Goal: Transaction & Acquisition: Download file/media

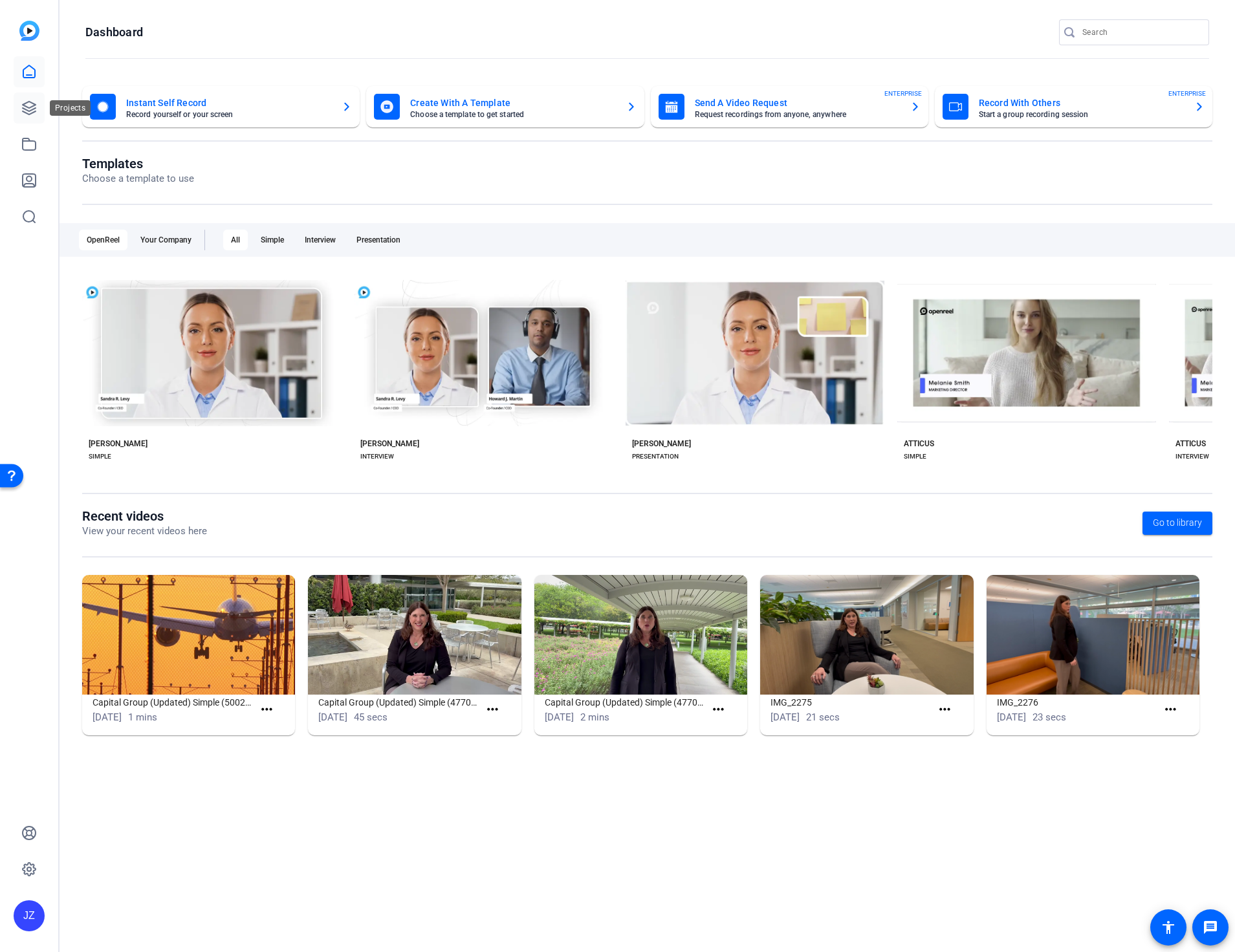
click at [29, 114] on icon at bounding box center [29, 107] width 13 height 13
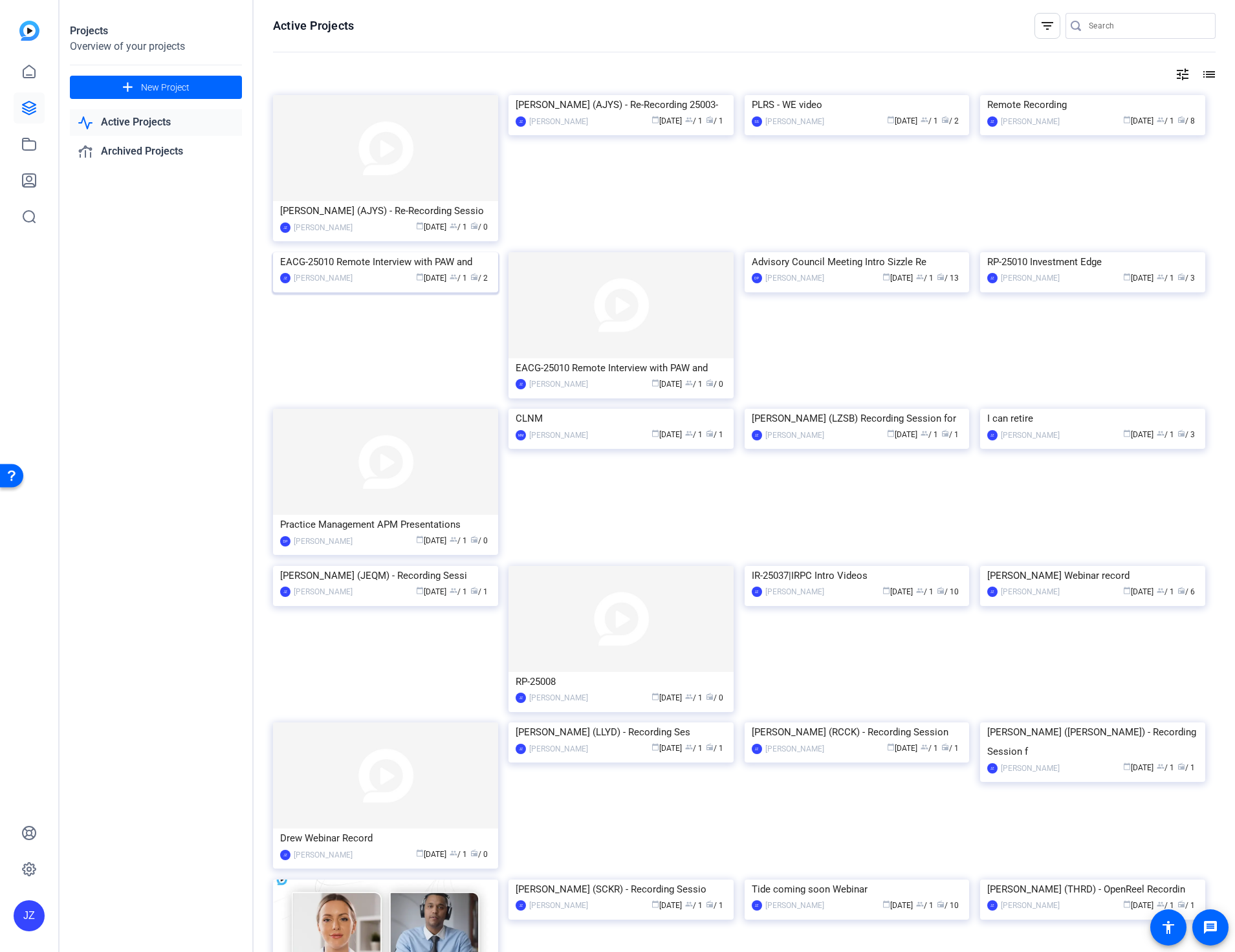
click at [393, 253] on img at bounding box center [386, 253] width 225 height 0
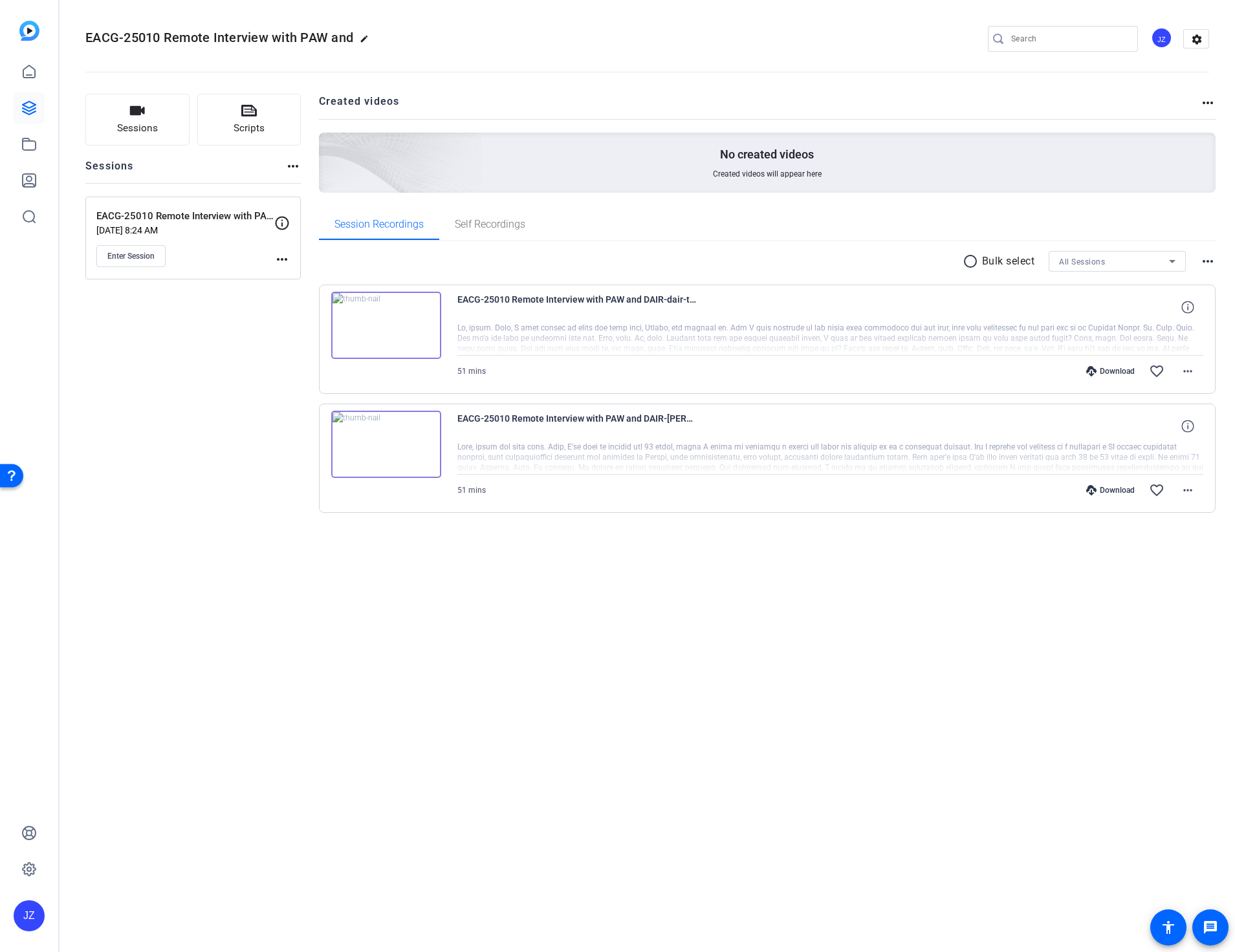
click at [506, 450] on div at bounding box center [830, 457] width 746 height 33
click at [810, 447] on div at bounding box center [830, 457] width 746 height 33
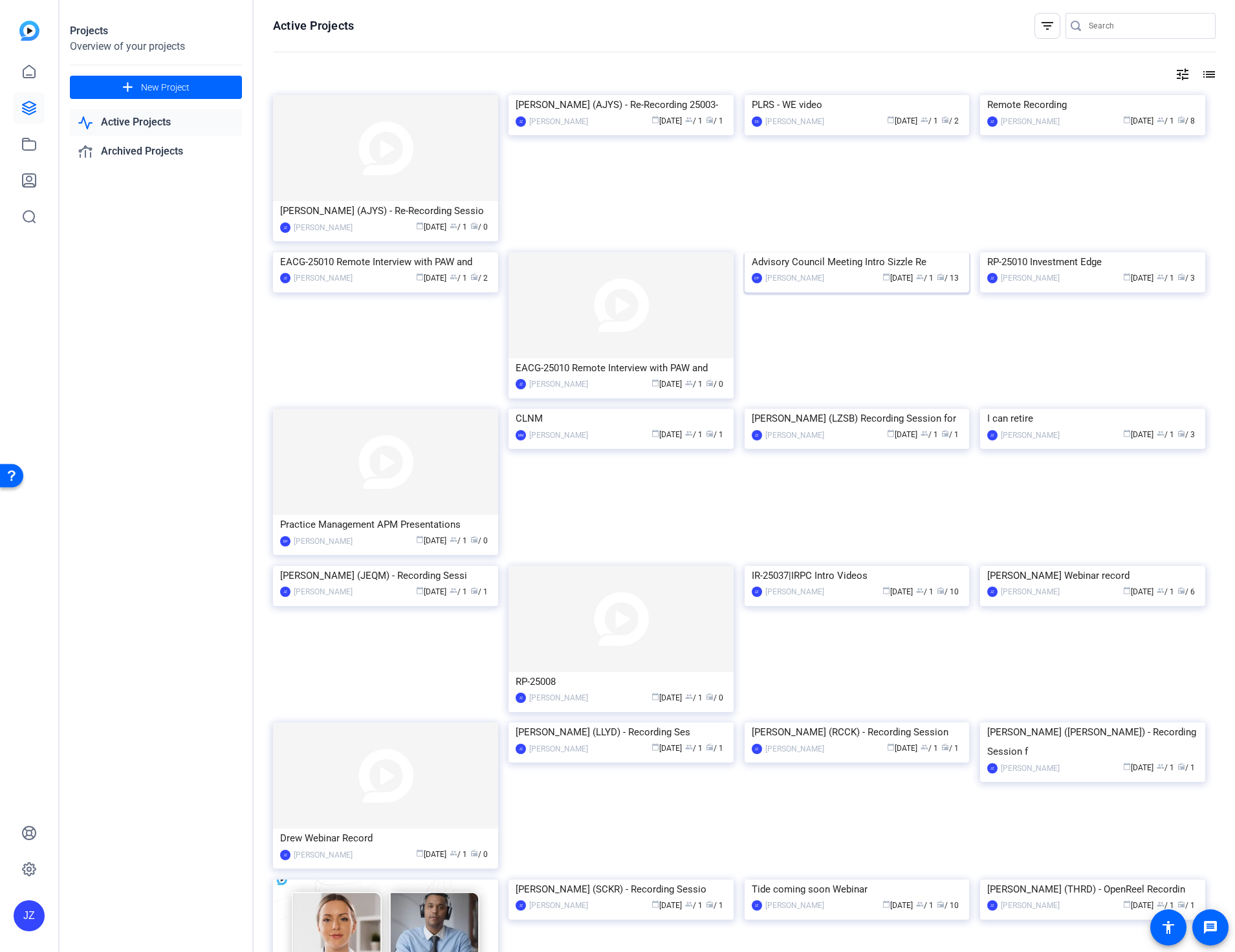
click at [898, 253] on img at bounding box center [858, 253] width 225 height 0
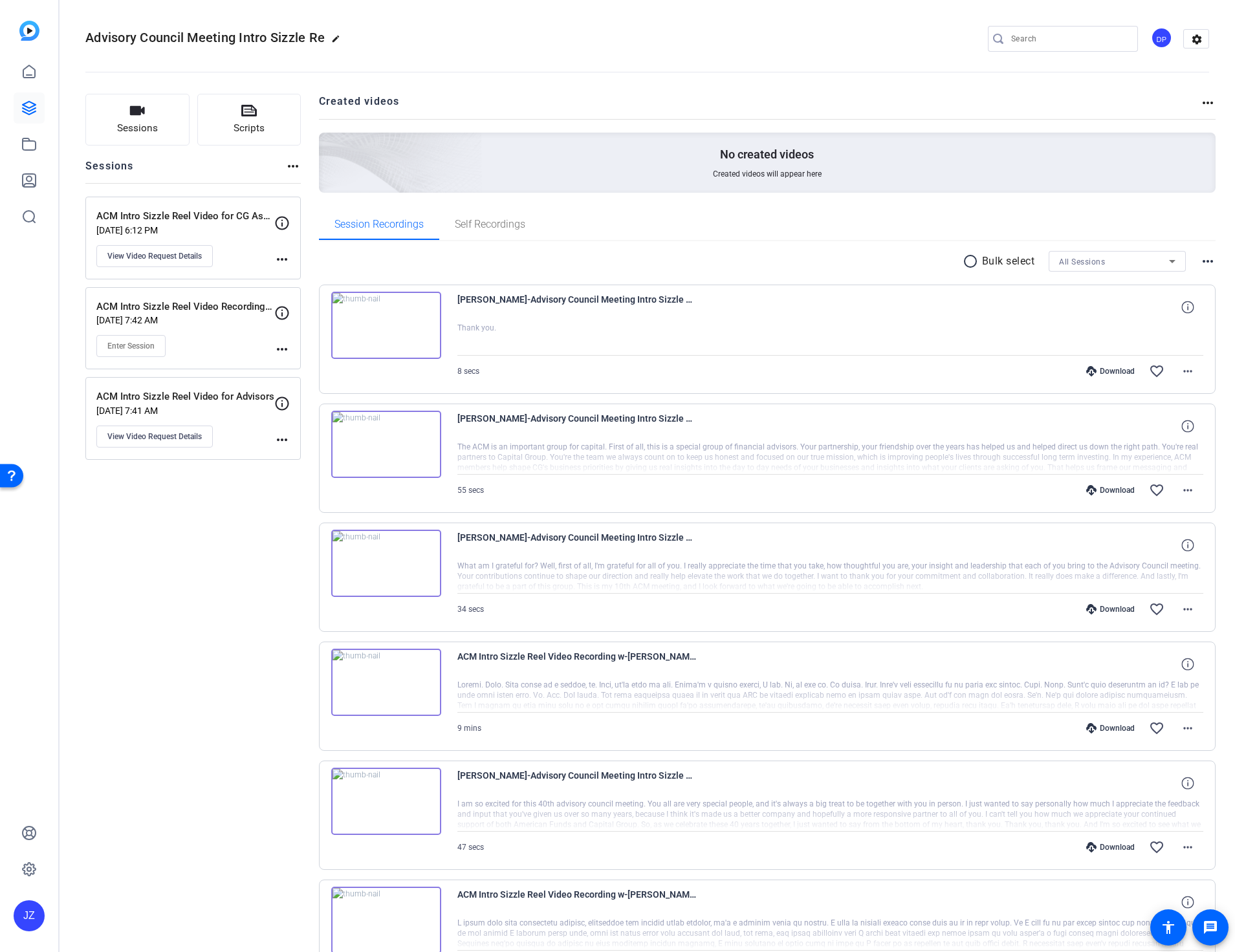
click at [357, 321] on img at bounding box center [386, 325] width 110 height 67
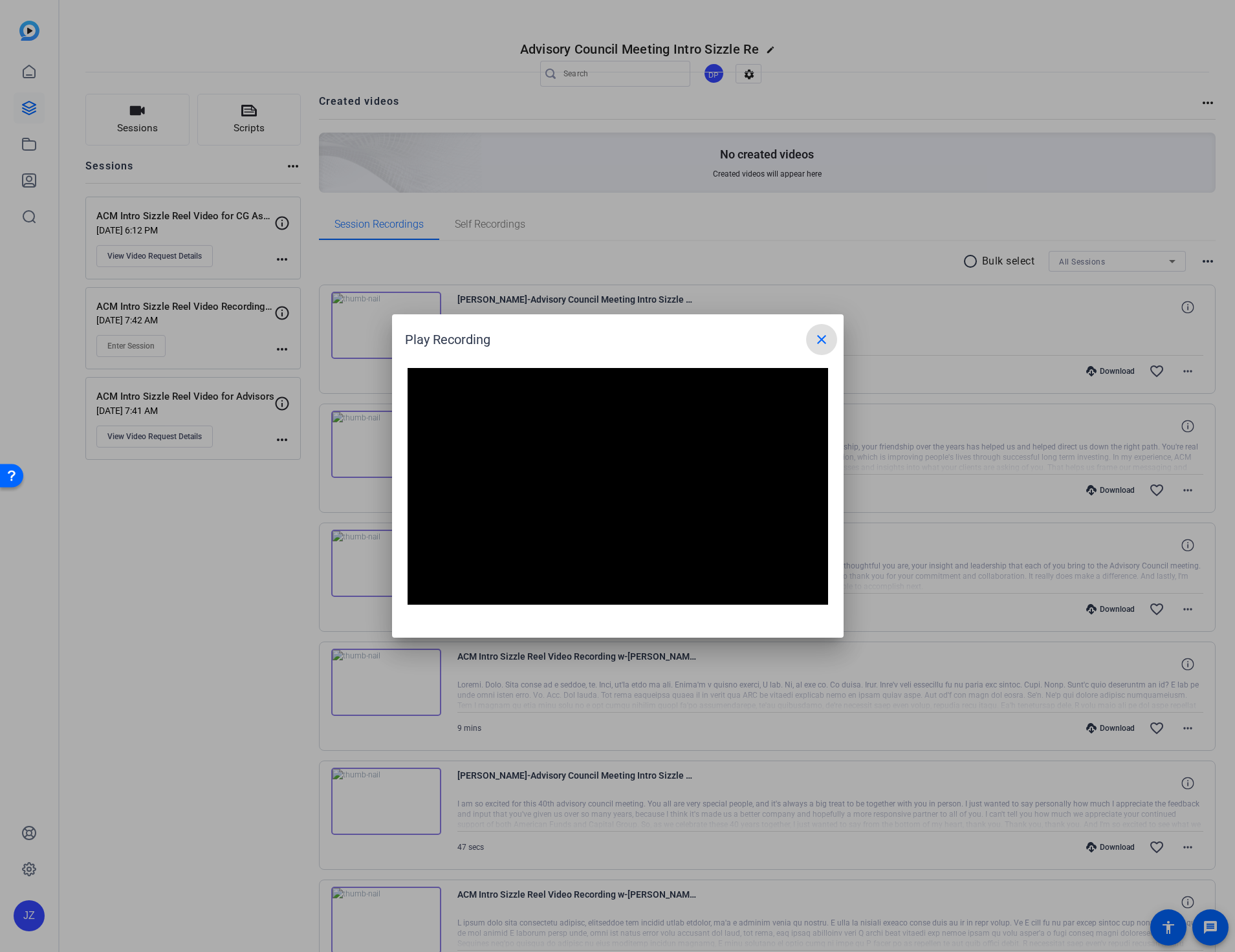
click at [822, 341] on mat-icon "close" at bounding box center [821, 340] width 16 height 16
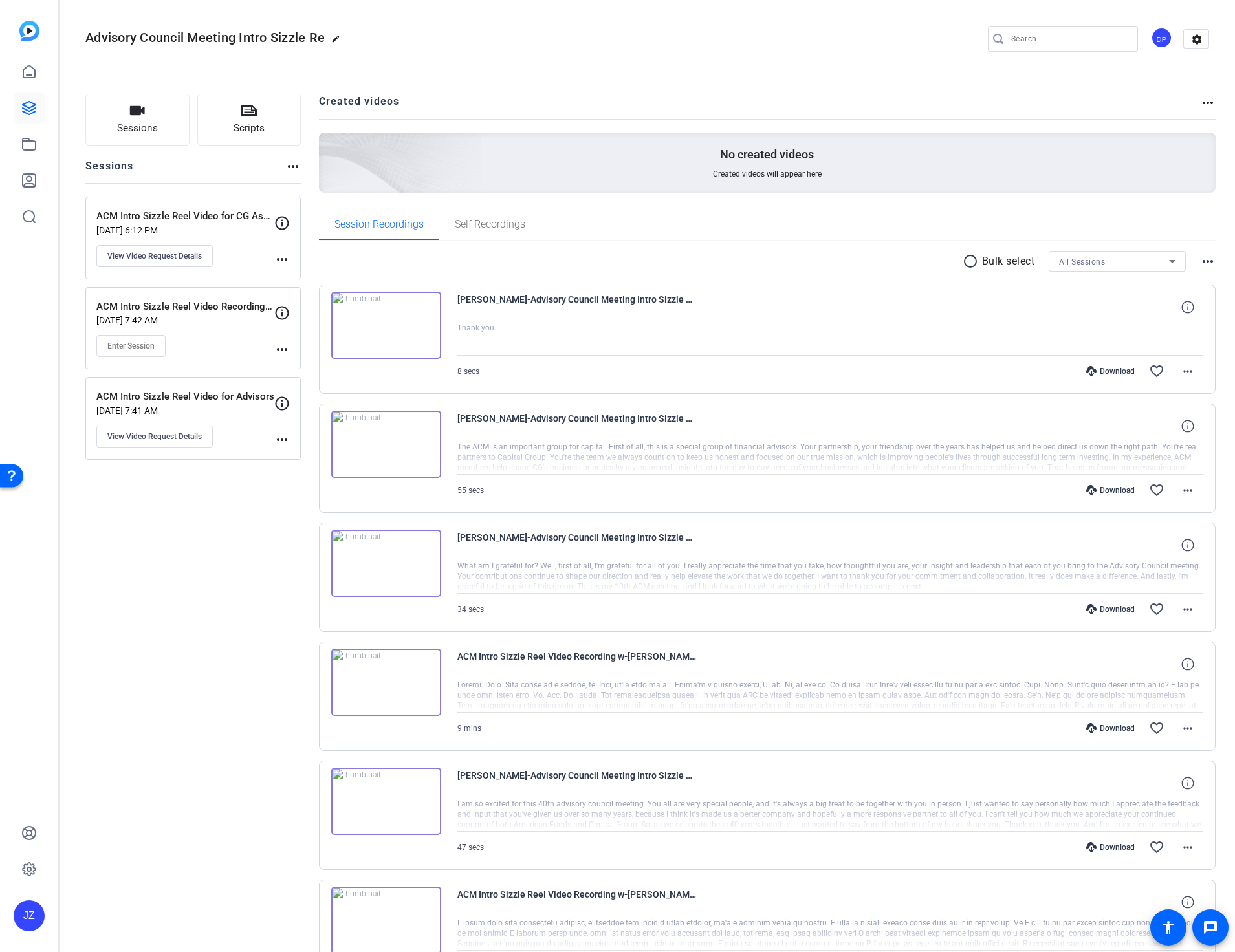
click at [391, 444] on img at bounding box center [386, 444] width 110 height 67
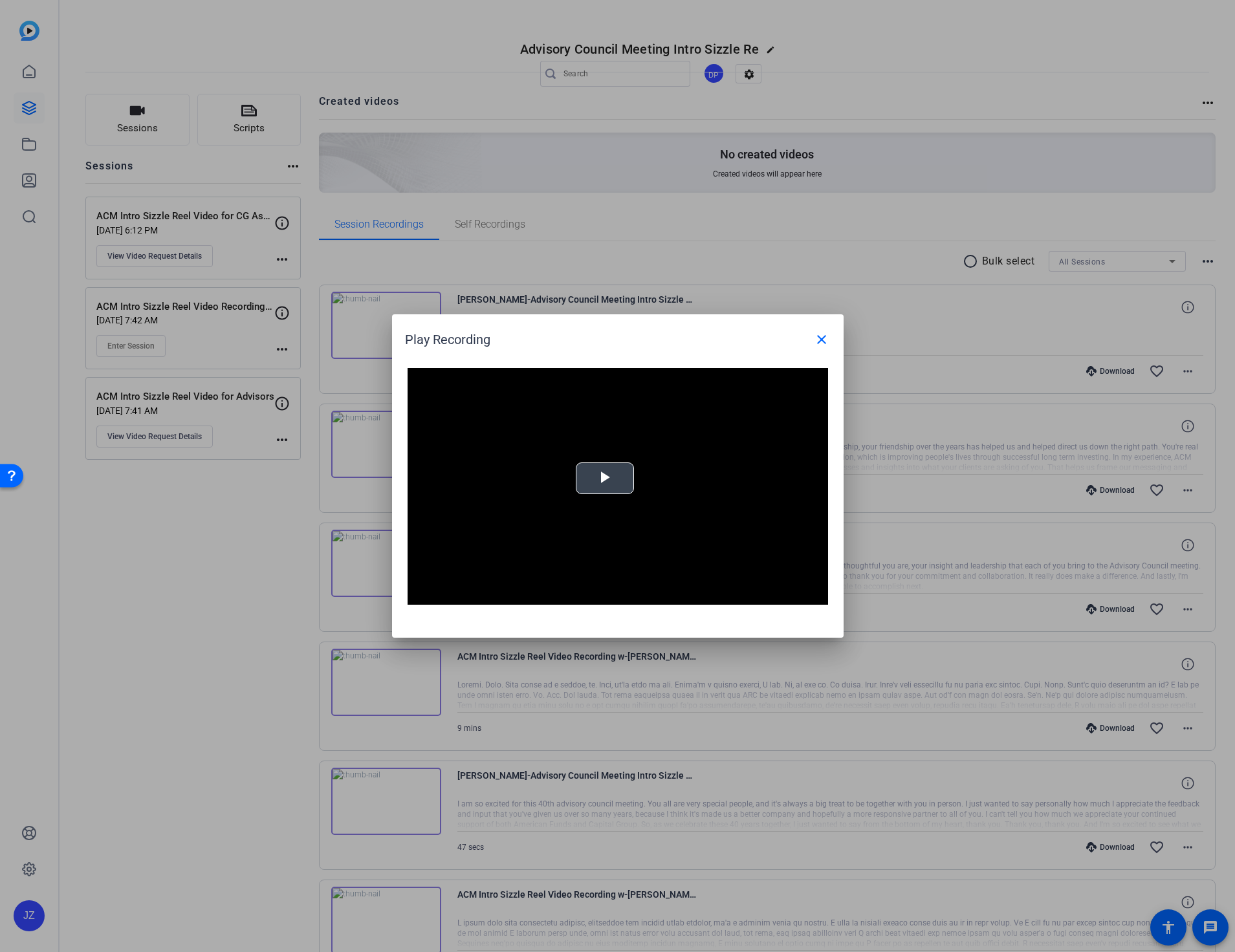
click at [605, 479] on span "Video Player" at bounding box center [605, 479] width 0 height 0
drag, startPoint x: 819, startPoint y: 342, endPoint x: 744, endPoint y: 382, distance: 85.0
click at [820, 343] on mat-icon "close" at bounding box center [821, 340] width 16 height 16
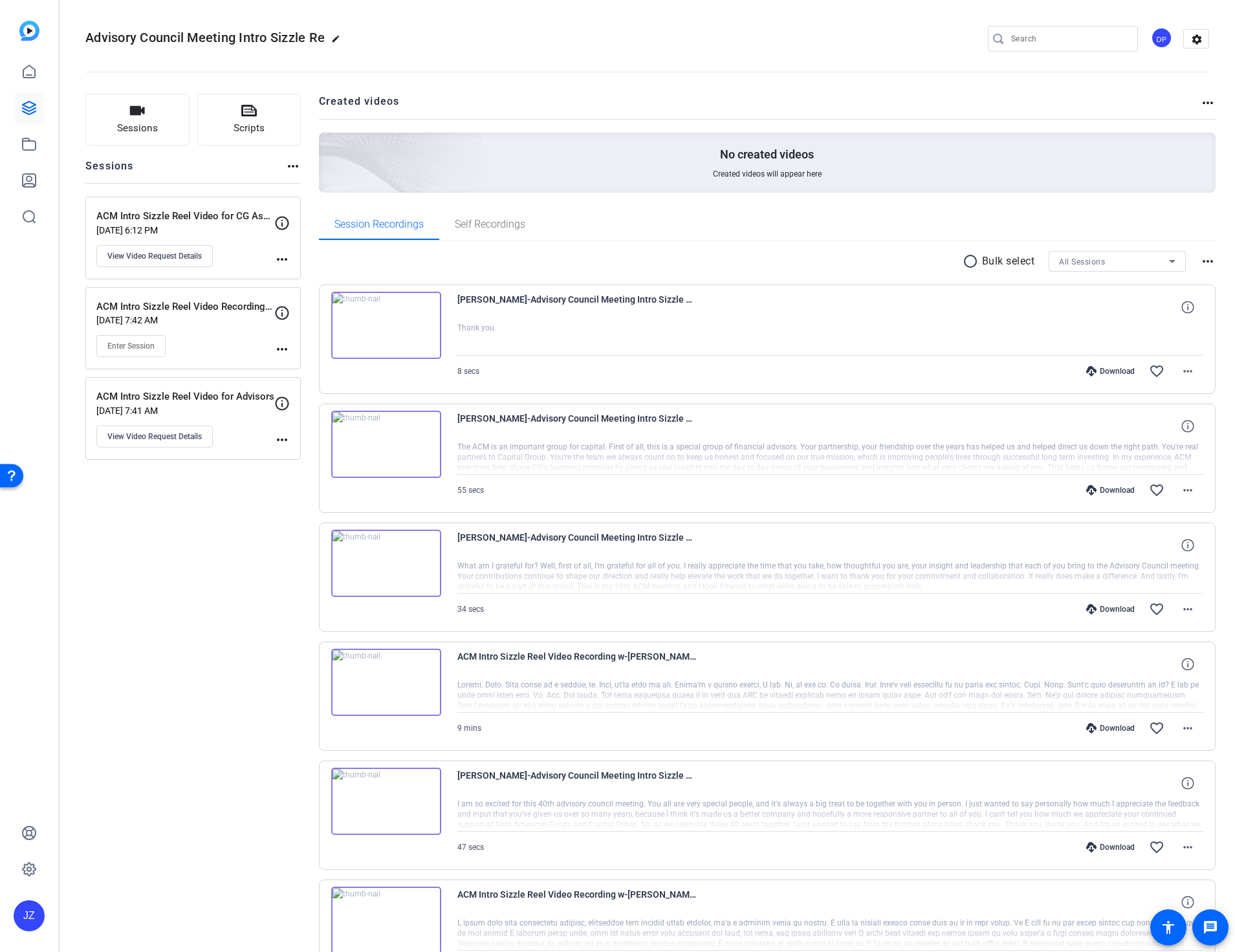
click at [386, 563] on img at bounding box center [386, 563] width 110 height 67
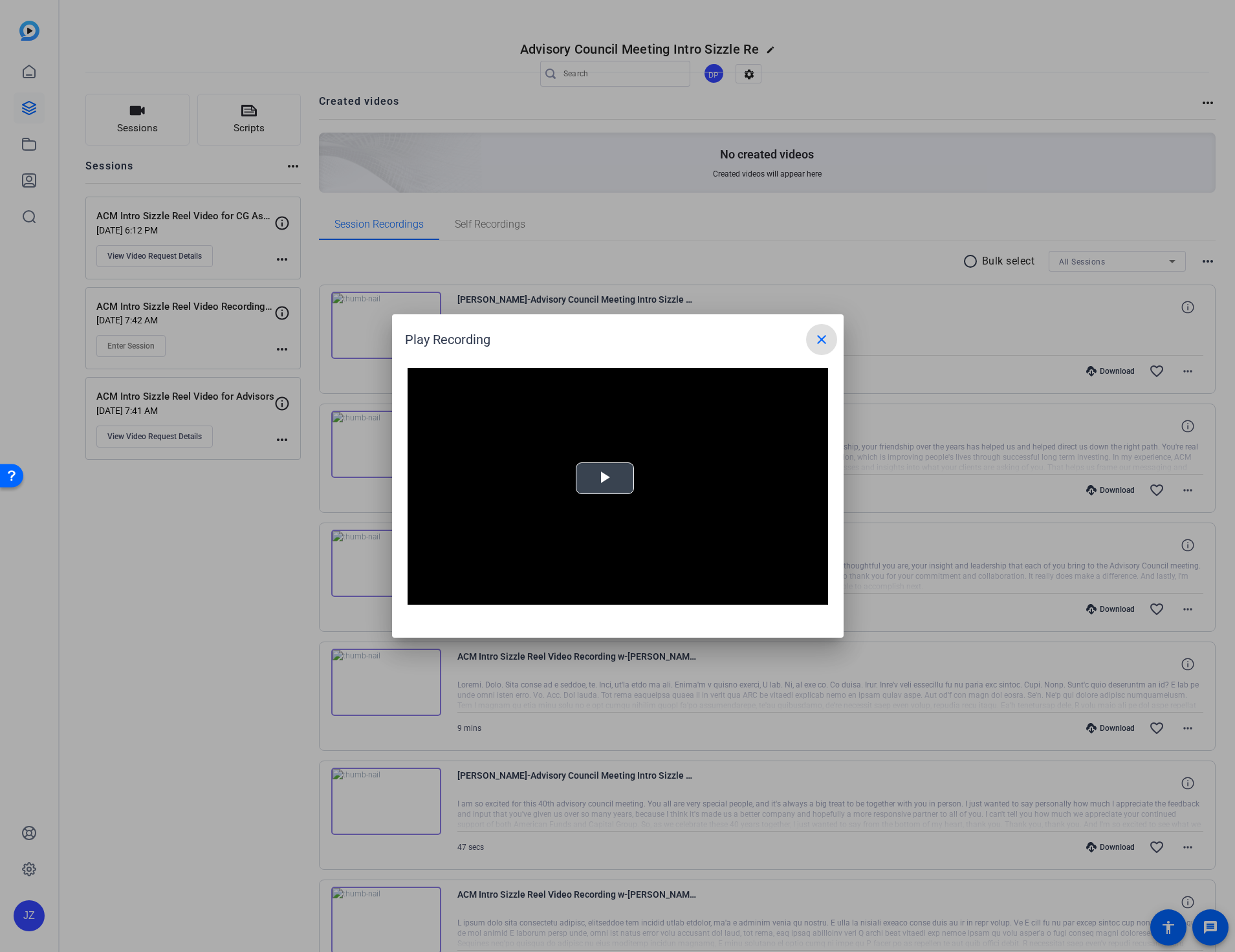
click at [605, 479] on span "Video Player" at bounding box center [605, 479] width 0 height 0
click at [827, 343] on mat-icon "close" at bounding box center [821, 340] width 16 height 16
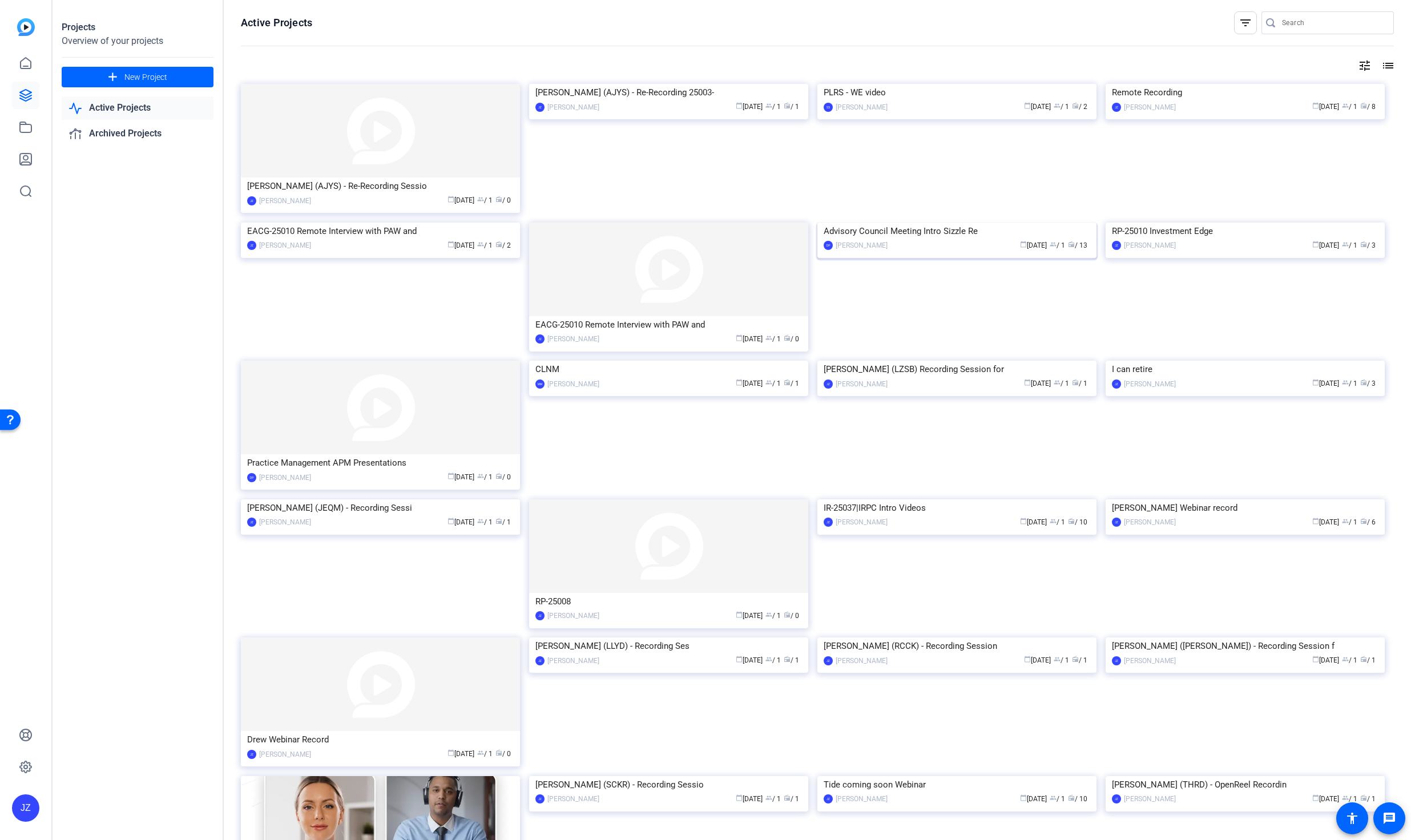
click at [1005, 223] on img at bounding box center [957, 223] width 279 height 0
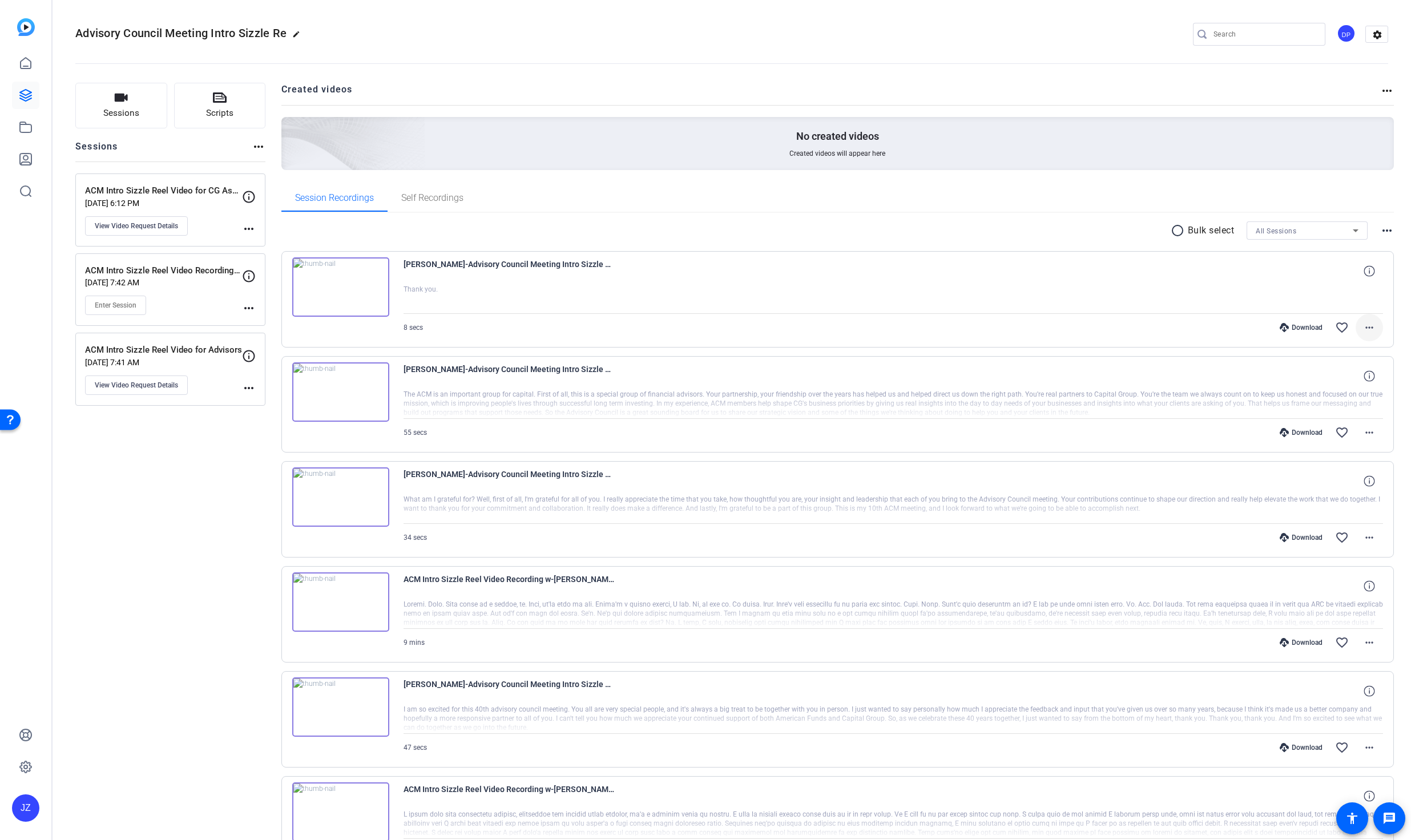
click at [1089, 333] on mat-icon "more_horiz" at bounding box center [1369, 328] width 14 height 14
click at [1089, 381] on span "Download MP4" at bounding box center [1333, 380] width 69 height 14
click at [1089, 431] on mat-icon "more_horiz" at bounding box center [1369, 432] width 14 height 14
click at [1089, 482] on span "Download MP4" at bounding box center [1333, 485] width 69 height 14
click at [1089, 532] on mat-icon "more_horiz" at bounding box center [1369, 538] width 14 height 14
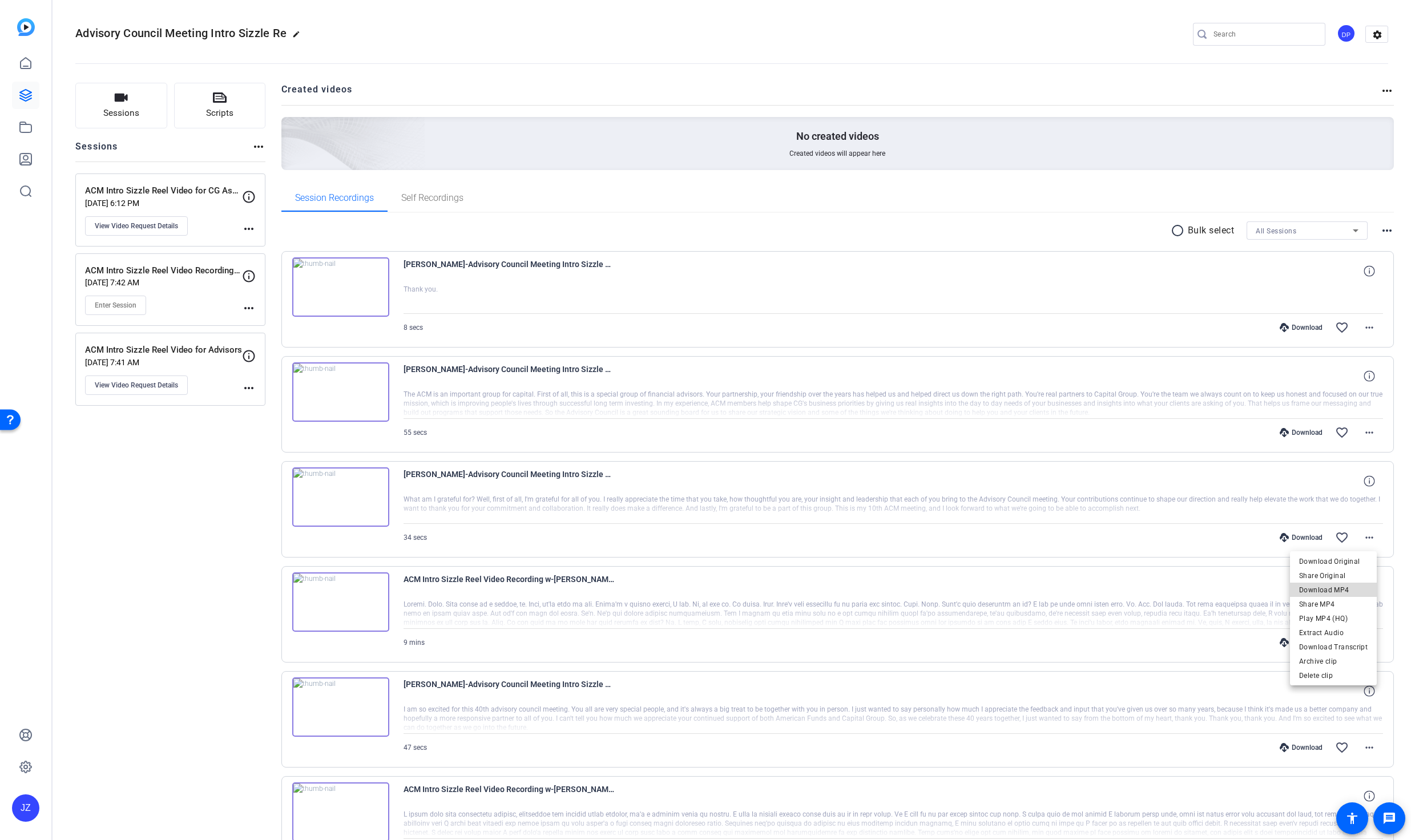
click at [1089, 590] on span "Download MP4" at bounding box center [1333, 590] width 69 height 14
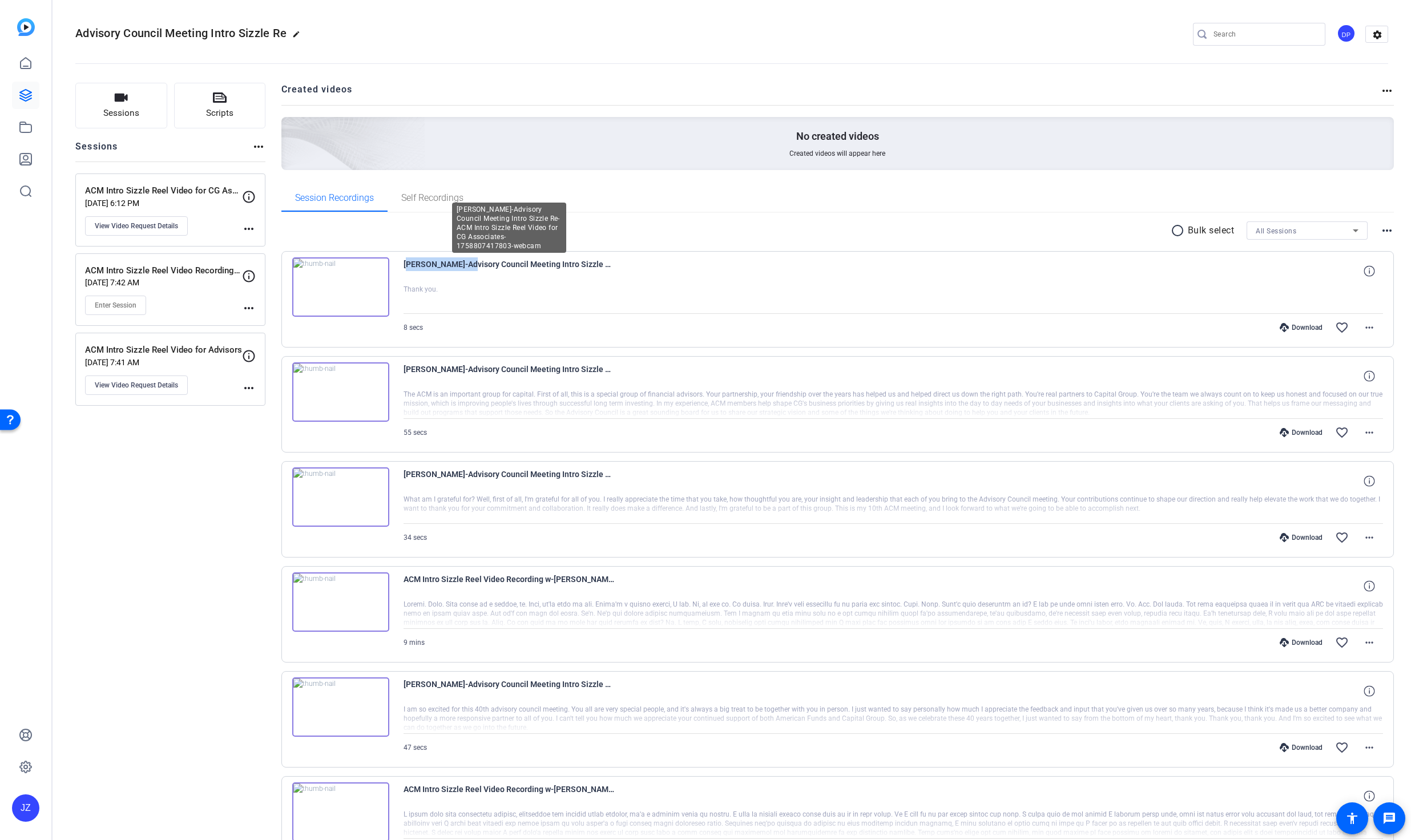
drag, startPoint x: 403, startPoint y: 265, endPoint x: 458, endPoint y: 259, distance: 55.3
click at [460, 259] on span "[PERSON_NAME]-Advisory Council Meeting Intro Sizzle Re-ACM Intro Sizzle Reel Vi…" at bounding box center [509, 271] width 211 height 27
copy span "[PERSON_NAME]"
